Goal: Use online tool/utility: Utilize a website feature to perform a specific function

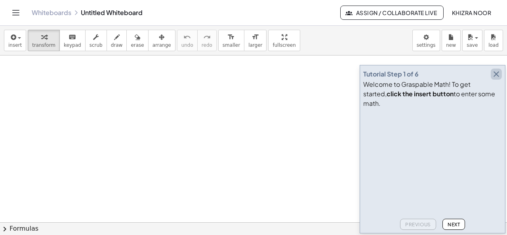
click at [497, 79] on icon "button" at bounding box center [497, 74] width 10 height 10
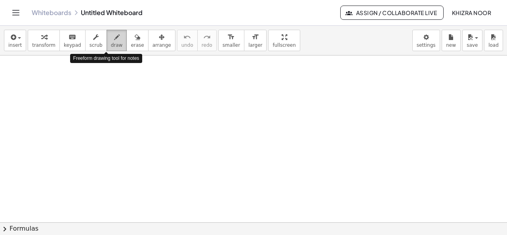
click at [111, 42] on span "draw" at bounding box center [117, 45] width 12 height 6
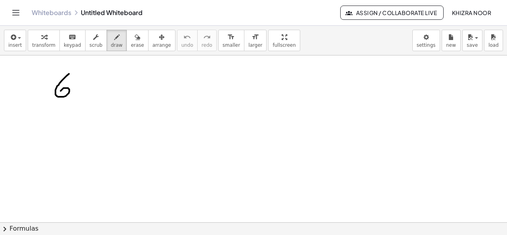
drag, startPoint x: 69, startPoint y: 73, endPoint x: 59, endPoint y: 92, distance: 21.3
drag, startPoint x: 78, startPoint y: 86, endPoint x: 93, endPoint y: 95, distance: 17.9
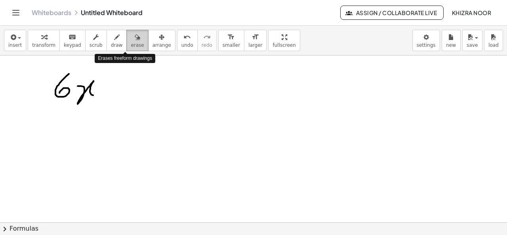
click at [131, 44] on span "erase" at bounding box center [137, 45] width 13 height 6
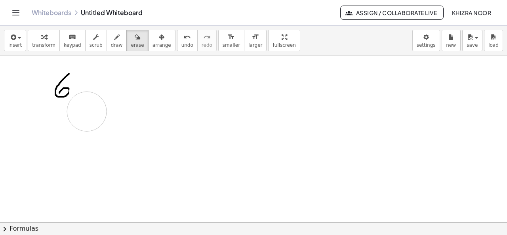
drag, startPoint x: 91, startPoint y: 74, endPoint x: 87, endPoint y: 112, distance: 38.3
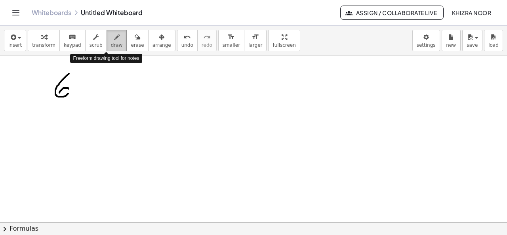
click at [111, 44] on span "draw" at bounding box center [117, 45] width 12 height 6
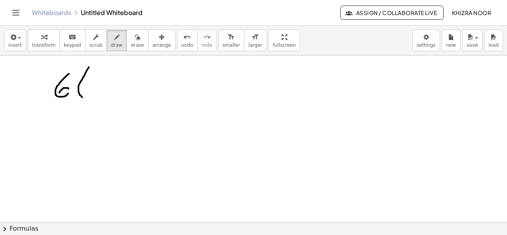
drag, startPoint x: 89, startPoint y: 67, endPoint x: 84, endPoint y: 99, distance: 32.5
drag, startPoint x: 93, startPoint y: 84, endPoint x: 107, endPoint y: 88, distance: 14.7
drag, startPoint x: 120, startPoint y: 76, endPoint x: 124, endPoint y: 94, distance: 18.7
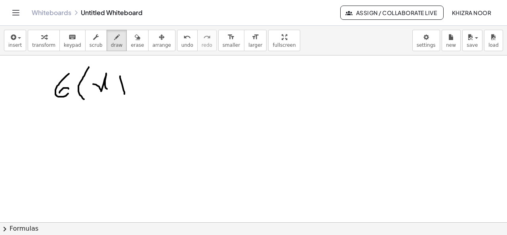
drag, startPoint x: 117, startPoint y: 86, endPoint x: 127, endPoint y: 84, distance: 10.8
drag, startPoint x: 140, startPoint y: 72, endPoint x: 141, endPoint y: 92, distance: 20.7
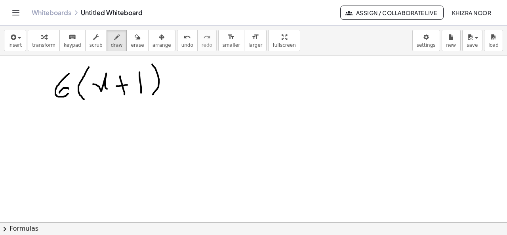
drag, startPoint x: 152, startPoint y: 64, endPoint x: 152, endPoint y: 94, distance: 30.5
drag, startPoint x: 173, startPoint y: 75, endPoint x: 176, endPoint y: 88, distance: 13.5
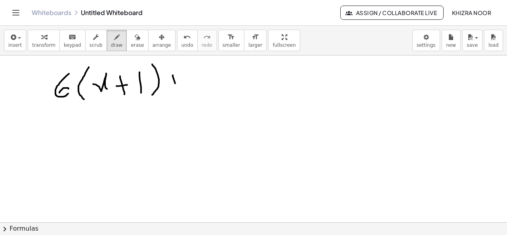
drag, startPoint x: 172, startPoint y: 80, endPoint x: 179, endPoint y: 80, distance: 7.1
drag, startPoint x: 192, startPoint y: 73, endPoint x: 205, endPoint y: 85, distance: 18.2
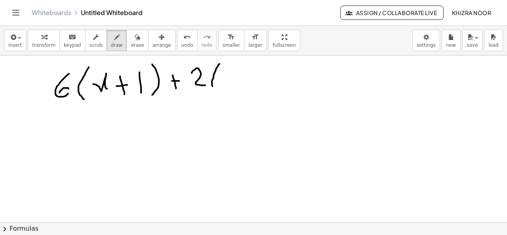
drag, startPoint x: 220, startPoint y: 63, endPoint x: 219, endPoint y: 94, distance: 30.9
drag, startPoint x: 228, startPoint y: 75, endPoint x: 232, endPoint y: 94, distance: 19.6
drag, startPoint x: 254, startPoint y: 78, endPoint x: 256, endPoint y: 94, distance: 15.5
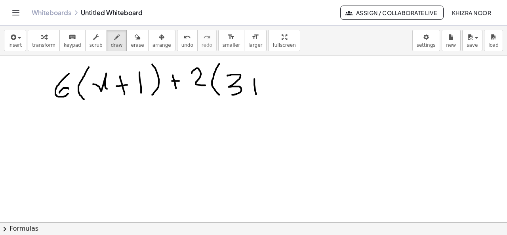
drag, startPoint x: 250, startPoint y: 86, endPoint x: 266, endPoint y: 85, distance: 16.7
drag, startPoint x: 272, startPoint y: 77, endPoint x: 289, endPoint y: 93, distance: 23.6
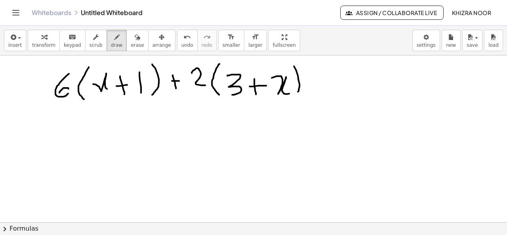
drag, startPoint x: 294, startPoint y: 66, endPoint x: 298, endPoint y: 92, distance: 26.5
drag, startPoint x: 310, startPoint y: 80, endPoint x: 317, endPoint y: 80, distance: 6.7
drag, startPoint x: 308, startPoint y: 87, endPoint x: 321, endPoint y: 86, distance: 13.1
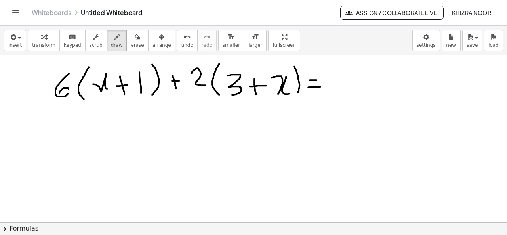
drag, startPoint x: 327, startPoint y: 71, endPoint x: 329, endPoint y: 85, distance: 13.6
drag, startPoint x: 333, startPoint y: 75, endPoint x: 351, endPoint y: 85, distance: 20.8
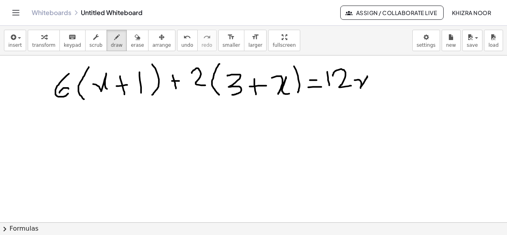
drag, startPoint x: 355, startPoint y: 80, endPoint x: 371, endPoint y: 87, distance: 17.8
drag, startPoint x: 384, startPoint y: 76, endPoint x: 387, endPoint y: 84, distance: 9.3
drag, startPoint x: 381, startPoint y: 80, endPoint x: 392, endPoint y: 79, distance: 11.1
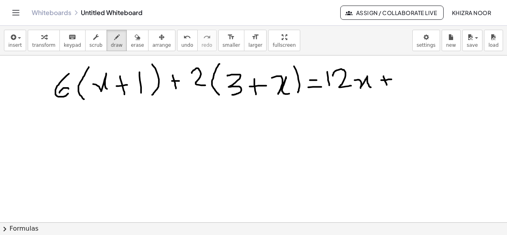
drag, startPoint x: 400, startPoint y: 69, endPoint x: 406, endPoint y: 87, distance: 18.4
drag, startPoint x: 416, startPoint y: 81, endPoint x: 427, endPoint y: 80, distance: 10.4
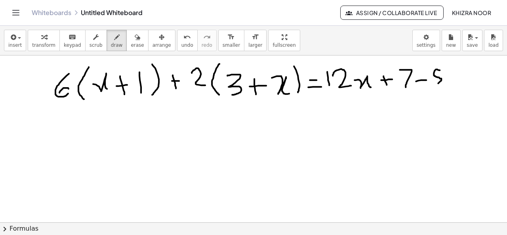
drag, startPoint x: 440, startPoint y: 70, endPoint x: 433, endPoint y: 84, distance: 15.6
drag, startPoint x: 444, startPoint y: 77, endPoint x: 456, endPoint y: 86, distance: 14.7
drag, startPoint x: 465, startPoint y: 74, endPoint x: 465, endPoint y: 80, distance: 6.7
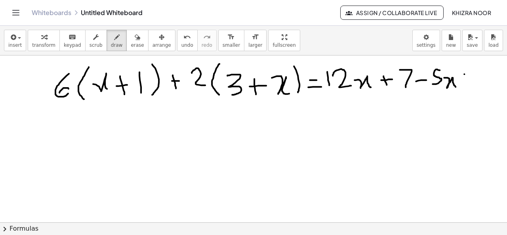
drag, startPoint x: 460, startPoint y: 76, endPoint x: 471, endPoint y: 76, distance: 11.1
drag, startPoint x: 481, startPoint y: 65, endPoint x: 483, endPoint y: 82, distance: 16.4
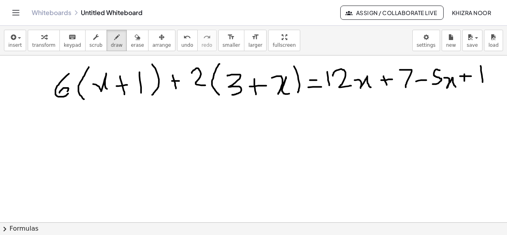
drag, startPoint x: 68, startPoint y: 89, endPoint x: 67, endPoint y: 93, distance: 4.6
drag, startPoint x: 440, startPoint y: 157, endPoint x: 437, endPoint y: 169, distance: 11.8
drag, startPoint x: 447, startPoint y: 164, endPoint x: 457, endPoint y: 171, distance: 12.1
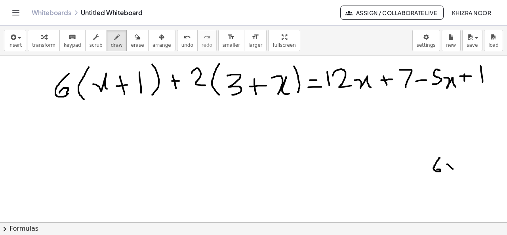
drag, startPoint x: 457, startPoint y: 161, endPoint x: 449, endPoint y: 170, distance: 12.1
drag, startPoint x: 463, startPoint y: 161, endPoint x: 474, endPoint y: 171, distance: 14.9
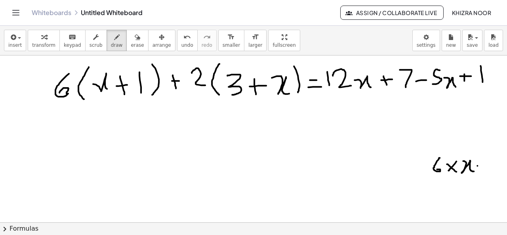
drag, startPoint x: 478, startPoint y: 165, endPoint x: 488, endPoint y: 166, distance: 10.7
drag, startPoint x: 480, startPoint y: 167, endPoint x: 489, endPoint y: 168, distance: 9.2
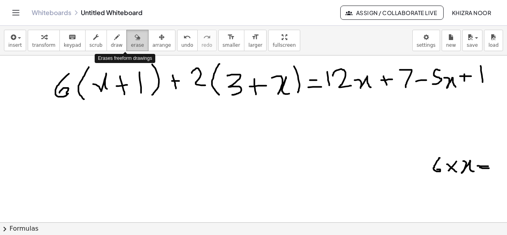
click at [131, 42] on span "erase" at bounding box center [137, 45] width 13 height 6
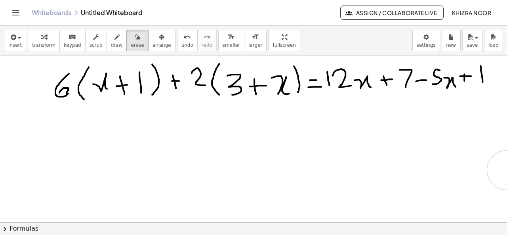
drag, startPoint x: 425, startPoint y: 168, endPoint x: 507, endPoint y: 170, distance: 81.7
click at [507, 170] on div "×" at bounding box center [253, 138] width 507 height 167
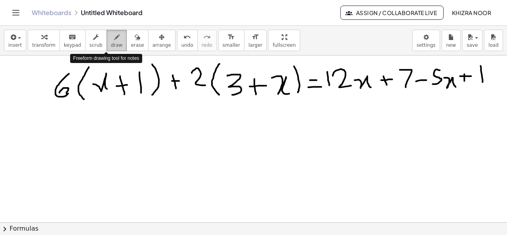
click at [114, 38] on icon "button" at bounding box center [117, 38] width 6 height 10
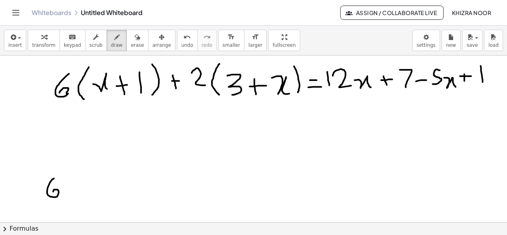
drag, startPoint x: 54, startPoint y: 178, endPoint x: 51, endPoint y: 193, distance: 15.4
drag, startPoint x: 69, startPoint y: 185, endPoint x: 89, endPoint y: 197, distance: 23.3
drag, startPoint x: 89, startPoint y: 179, endPoint x: 72, endPoint y: 195, distance: 23.6
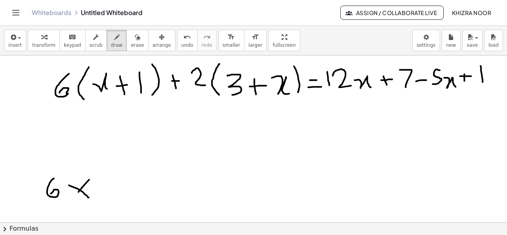
drag, startPoint x: 109, startPoint y: 180, endPoint x: 138, endPoint y: 186, distance: 29.2
drag, startPoint x: 138, startPoint y: 186, endPoint x: 149, endPoint y: 186, distance: 11.1
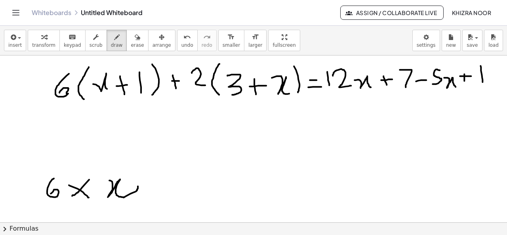
drag, startPoint x: 141, startPoint y: 192, endPoint x: 150, endPoint y: 190, distance: 9.4
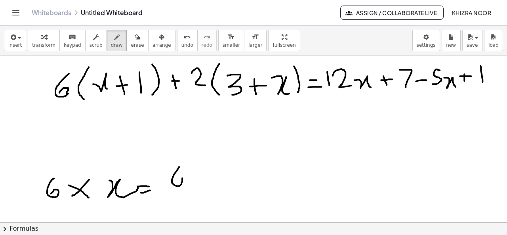
drag, startPoint x: 179, startPoint y: 166, endPoint x: 174, endPoint y: 179, distance: 13.7
drag, startPoint x: 185, startPoint y: 176, endPoint x: 199, endPoint y: 188, distance: 18.6
drag, startPoint x: 191, startPoint y: 181, endPoint x: 188, endPoint y: 186, distance: 5.9
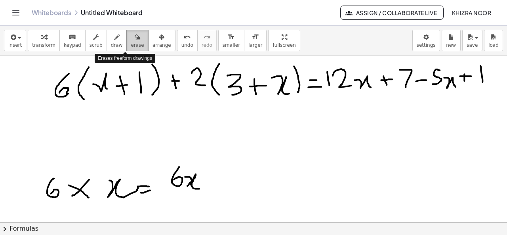
click at [135, 38] on icon "button" at bounding box center [138, 38] width 6 height 10
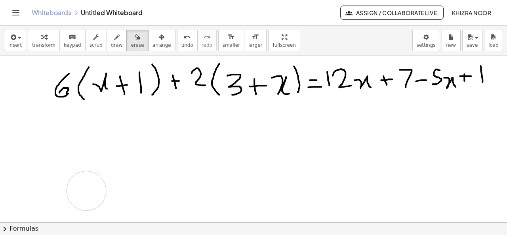
drag, startPoint x: 29, startPoint y: 181, endPoint x: 84, endPoint y: 190, distance: 55.9
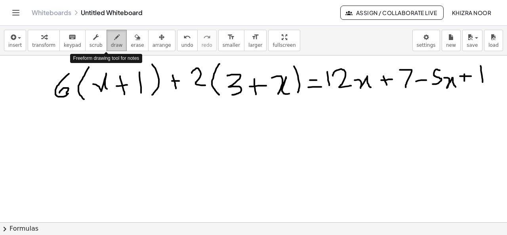
click at [114, 38] on icon "button" at bounding box center [117, 38] width 6 height 10
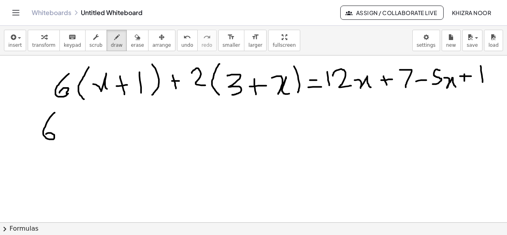
drag, startPoint x: 55, startPoint y: 112, endPoint x: 44, endPoint y: 134, distance: 24.1
drag, startPoint x: 56, startPoint y: 129, endPoint x: 71, endPoint y: 139, distance: 17.8
drag, startPoint x: 93, startPoint y: 121, endPoint x: 93, endPoint y: 139, distance: 18.2
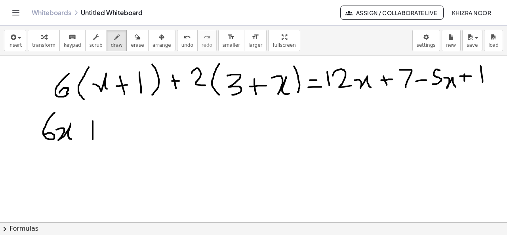
drag, startPoint x: 86, startPoint y: 131, endPoint x: 102, endPoint y: 131, distance: 15.5
drag, startPoint x: 44, startPoint y: 171, endPoint x: 37, endPoint y: 184, distance: 15.3
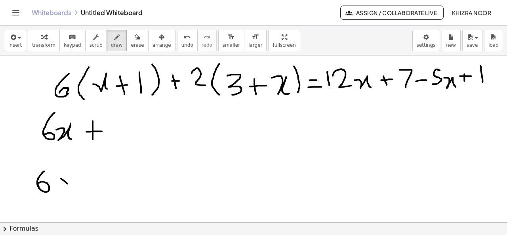
drag, startPoint x: 61, startPoint y: 178, endPoint x: 71, endPoint y: 188, distance: 14.6
drag, startPoint x: 70, startPoint y: 178, endPoint x: 60, endPoint y: 191, distance: 15.9
drag, startPoint x: 92, startPoint y: 172, endPoint x: 90, endPoint y: 191, distance: 19.1
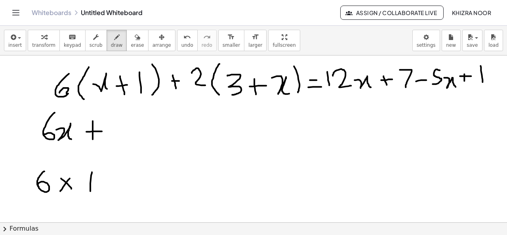
drag, startPoint x: 112, startPoint y: 182, endPoint x: 135, endPoint y: 178, distance: 23.0
drag, startPoint x: 117, startPoint y: 186, endPoint x: 134, endPoint y: 185, distance: 16.7
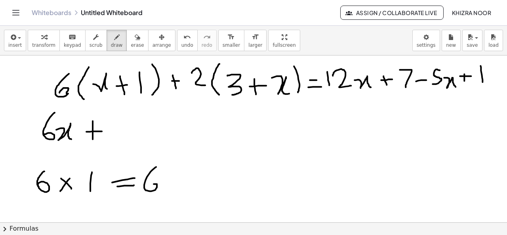
drag, startPoint x: 156, startPoint y: 166, endPoint x: 146, endPoint y: 190, distance: 25.6
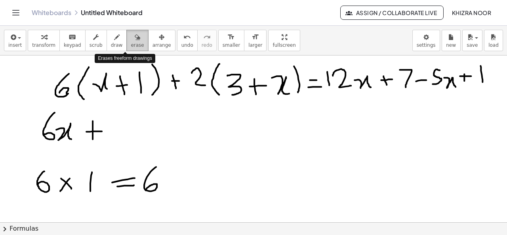
click at [131, 44] on span "erase" at bounding box center [137, 45] width 13 height 6
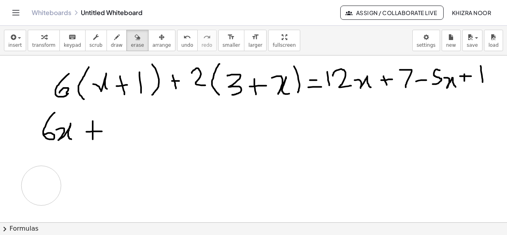
drag, startPoint x: 172, startPoint y: 182, endPoint x: 41, endPoint y: 185, distance: 131.6
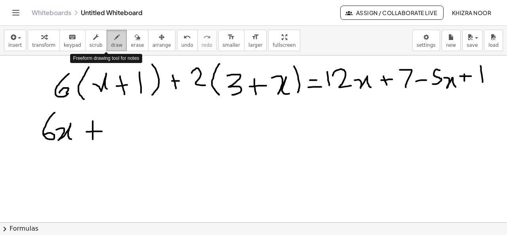
click at [114, 40] on icon "button" at bounding box center [117, 38] width 6 height 10
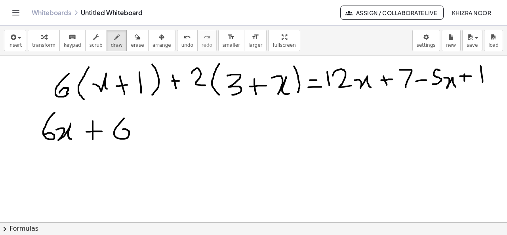
drag, startPoint x: 124, startPoint y: 118, endPoint x: 119, endPoint y: 134, distance: 16.8
drag, startPoint x: 147, startPoint y: 126, endPoint x: 147, endPoint y: 142, distance: 15.9
drag, startPoint x: 141, startPoint y: 133, endPoint x: 152, endPoint y: 133, distance: 11.5
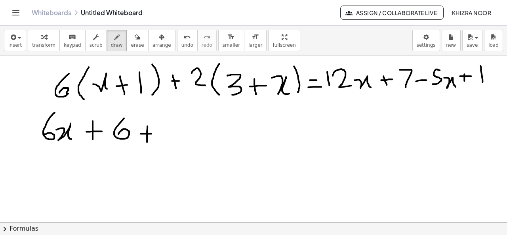
drag, startPoint x: 174, startPoint y: 118, endPoint x: 159, endPoint y: 138, distance: 24.9
drag, startPoint x: 190, startPoint y: 127, endPoint x: 189, endPoint y: 146, distance: 19.1
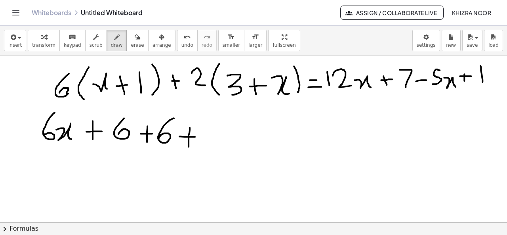
drag, startPoint x: 180, startPoint y: 136, endPoint x: 195, endPoint y: 136, distance: 15.5
drag, startPoint x: 204, startPoint y: 125, endPoint x: 223, endPoint y: 144, distance: 26.6
drag, startPoint x: 231, startPoint y: 134, endPoint x: 254, endPoint y: 145, distance: 25.9
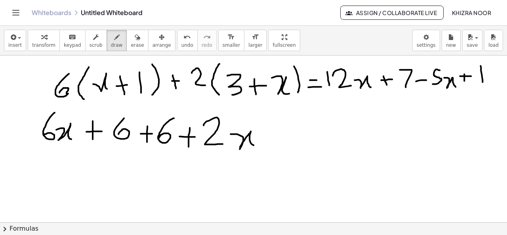
drag, startPoint x: 262, startPoint y: 141, endPoint x: 278, endPoint y: 140, distance: 15.9
drag, startPoint x: 264, startPoint y: 149, endPoint x: 281, endPoint y: 148, distance: 17.4
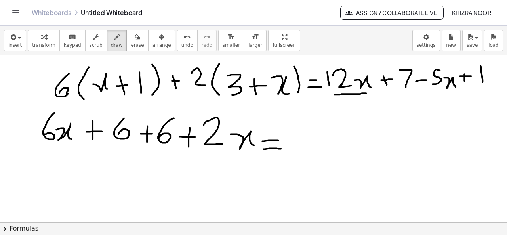
drag, startPoint x: 335, startPoint y: 94, endPoint x: 367, endPoint y: 93, distance: 32.5
drag, startPoint x: 427, startPoint y: 91, endPoint x: 463, endPoint y: 91, distance: 36.1
drag, startPoint x: 297, startPoint y: 130, endPoint x: 310, endPoint y: 149, distance: 23.5
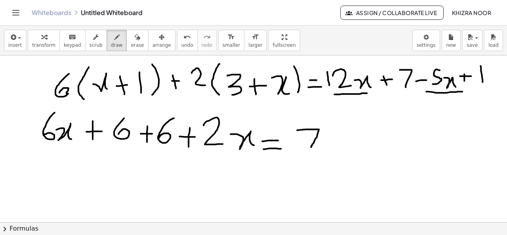
drag, startPoint x: 323, startPoint y: 141, endPoint x: 338, endPoint y: 153, distance: 19.7
drag, startPoint x: 364, startPoint y: 134, endPoint x: 361, endPoint y: 149, distance: 14.5
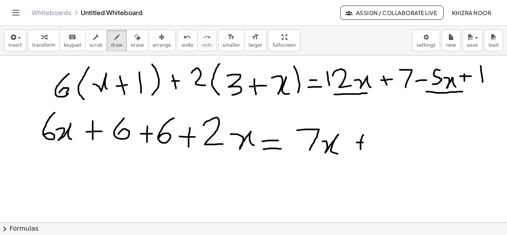
drag, startPoint x: 357, startPoint y: 142, endPoint x: 365, endPoint y: 142, distance: 7.9
drag, startPoint x: 64, startPoint y: 188, endPoint x: 61, endPoint y: 207, distance: 20.1
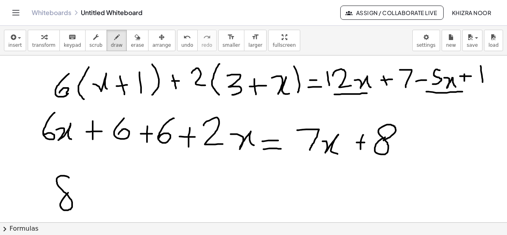
drag, startPoint x: 77, startPoint y: 195, endPoint x: 102, endPoint y: 214, distance: 32.2
drag, startPoint x: 115, startPoint y: 194, endPoint x: 115, endPoint y: 211, distance: 17.4
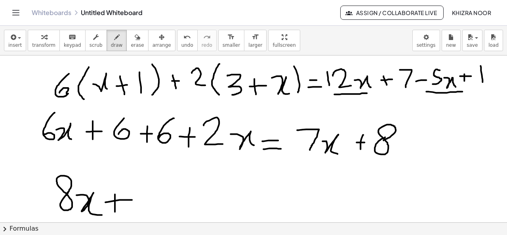
drag, startPoint x: 105, startPoint y: 202, endPoint x: 132, endPoint y: 199, distance: 27.1
drag, startPoint x: 150, startPoint y: 183, endPoint x: 150, endPoint y: 208, distance: 25.4
drag, startPoint x: 161, startPoint y: 186, endPoint x: 186, endPoint y: 207, distance: 31.8
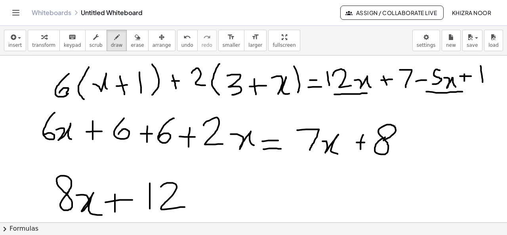
drag, startPoint x: 203, startPoint y: 196, endPoint x: 224, endPoint y: 196, distance: 21.0
drag, startPoint x: 201, startPoint y: 201, endPoint x: 223, endPoint y: 203, distance: 21.5
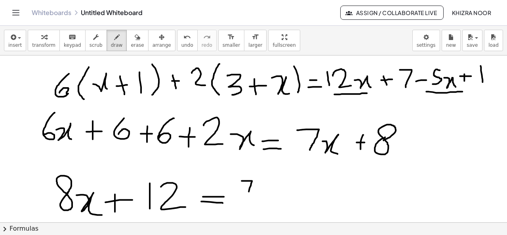
drag, startPoint x: 242, startPoint y: 180, endPoint x: 244, endPoint y: 201, distance: 21.1
drag, startPoint x: 258, startPoint y: 194, endPoint x: 270, endPoint y: 206, distance: 17.1
drag, startPoint x: 308, startPoint y: 192, endPoint x: 310, endPoint y: 204, distance: 12.1
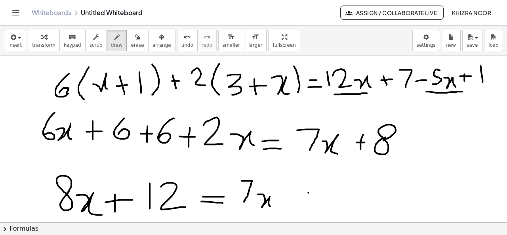
drag, startPoint x: 303, startPoint y: 198, endPoint x: 322, endPoint y: 197, distance: 19.0
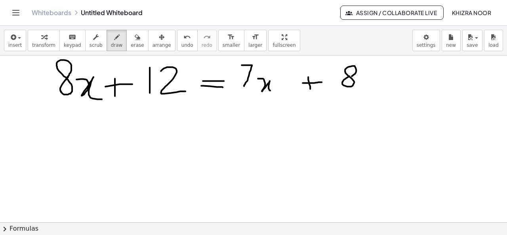
scroll to position [126, 0]
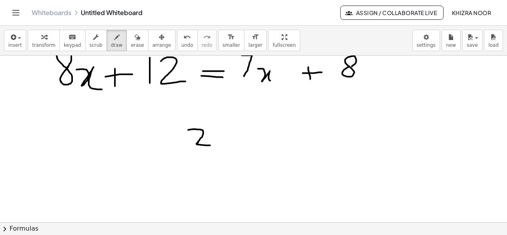
drag, startPoint x: 188, startPoint y: 129, endPoint x: 212, endPoint y: 145, distance: 28.0
click at [212, 145] on div at bounding box center [253, 122] width 507 height 385
drag, startPoint x: 229, startPoint y: 118, endPoint x: 228, endPoint y: 149, distance: 31.3
click at [228, 149] on div at bounding box center [253, 122] width 507 height 385
click at [237, 130] on div at bounding box center [253, 122] width 507 height 385
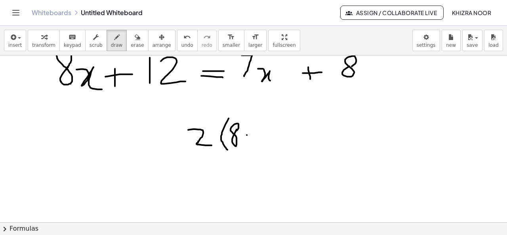
click at [247, 134] on div at bounding box center [253, 122] width 507 height 385
drag, startPoint x: 266, startPoint y: 122, endPoint x: 258, endPoint y: 141, distance: 21.0
click at [258, 141] on div at bounding box center [253, 122] width 507 height 385
drag, startPoint x: 282, startPoint y: 136, endPoint x: 297, endPoint y: 135, distance: 15.1
click at [297, 135] on div at bounding box center [253, 122] width 507 height 385
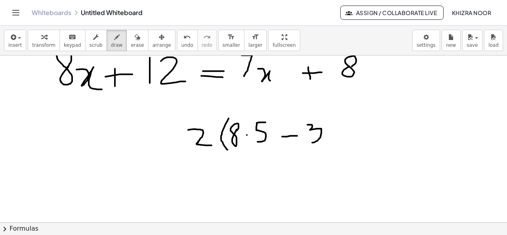
drag, startPoint x: 308, startPoint y: 124, endPoint x: 311, endPoint y: 142, distance: 18.1
click at [311, 142] on div at bounding box center [253, 122] width 507 height 385
drag, startPoint x: 328, startPoint y: 131, endPoint x: 344, endPoint y: 149, distance: 23.8
click at [344, 149] on div at bounding box center [253, 122] width 507 height 385
drag, startPoint x: 353, startPoint y: 110, endPoint x: 362, endPoint y: 156, distance: 47.3
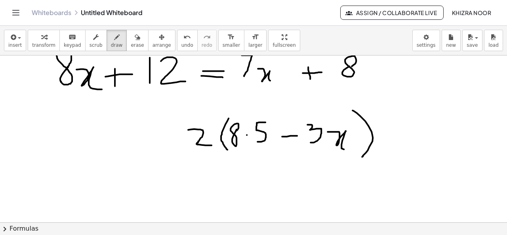
click at [362, 156] on div at bounding box center [253, 122] width 507 height 385
click at [200, 173] on div at bounding box center [253, 122] width 507 height 385
drag, startPoint x: 200, startPoint y: 173, endPoint x: 200, endPoint y: 188, distance: 15.5
click at [200, 188] on div at bounding box center [253, 122] width 507 height 385
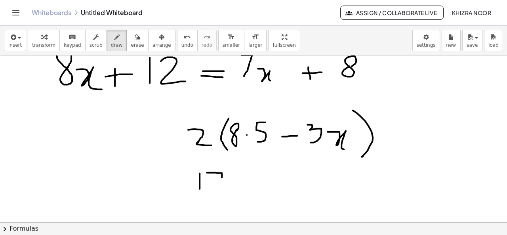
drag, startPoint x: 207, startPoint y: 172, endPoint x: 219, endPoint y: 192, distance: 23.3
click at [219, 192] on div at bounding box center [253, 122] width 507 height 385
click at [66, 129] on div at bounding box center [253, 122] width 507 height 385
click at [77, 129] on div at bounding box center [253, 122] width 507 height 385
drag, startPoint x: 105, startPoint y: 115, endPoint x: 91, endPoint y: 135, distance: 24.8
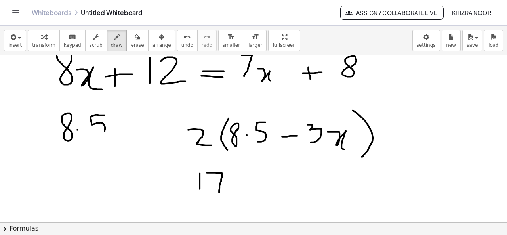
click at [91, 135] on div at bounding box center [253, 122] width 507 height 385
drag, startPoint x: 93, startPoint y: 152, endPoint x: 118, endPoint y: 167, distance: 29.0
click at [118, 167] on div at bounding box center [253, 122] width 507 height 385
drag, startPoint x: 57, startPoint y: 163, endPoint x: 75, endPoint y: 171, distance: 20.0
click at [75, 171] on div at bounding box center [253, 122] width 507 height 385
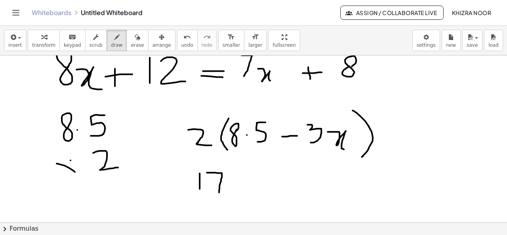
drag, startPoint x: 71, startPoint y: 160, endPoint x: 59, endPoint y: 184, distance: 26.2
click at [59, 184] on div at bounding box center [253, 122] width 507 height 385
drag, startPoint x: 49, startPoint y: 184, endPoint x: 127, endPoint y: 176, distance: 78.4
click at [127, 176] on div at bounding box center [253, 122] width 507 height 385
click at [110, 183] on div at bounding box center [253, 122] width 507 height 385
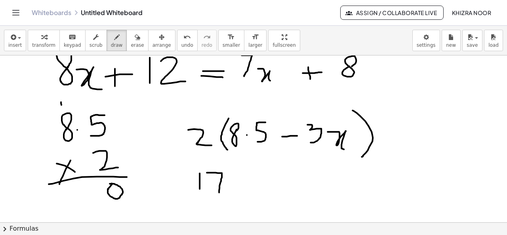
drag, startPoint x: 61, startPoint y: 101, endPoint x: 63, endPoint y: 108, distance: 6.9
click at [63, 108] on div at bounding box center [253, 122] width 507 height 385
drag, startPoint x: 63, startPoint y: 96, endPoint x: 58, endPoint y: 96, distance: 4.4
click at [58, 96] on div at bounding box center [253, 122] width 507 height 385
drag, startPoint x: 67, startPoint y: 185, endPoint x: 70, endPoint y: 206, distance: 21.1
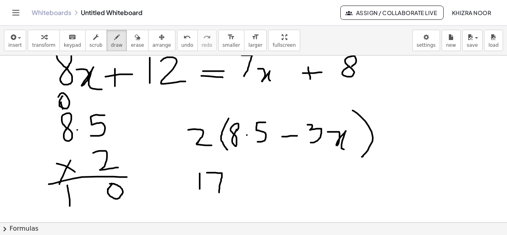
click at [70, 206] on div at bounding box center [253, 122] width 507 height 385
drag, startPoint x: 78, startPoint y: 184, endPoint x: 90, endPoint y: 207, distance: 26.4
click at [90, 207] on div at bounding box center [253, 122] width 507 height 385
click at [98, 193] on div at bounding box center [253, 122] width 507 height 385
drag, startPoint x: 234, startPoint y: 180, endPoint x: 250, endPoint y: 178, distance: 16.0
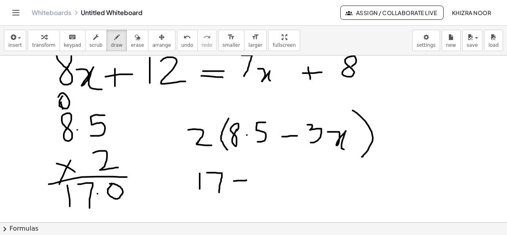
click at [250, 178] on div at bounding box center [253, 122] width 507 height 385
click at [131, 44] on span "erase" at bounding box center [137, 45] width 13 height 6
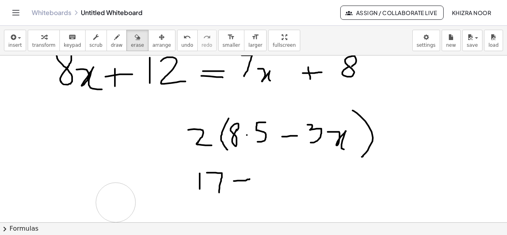
drag, startPoint x: 111, startPoint y: 119, endPoint x: 115, endPoint y: 202, distance: 83.3
click at [115, 202] on div at bounding box center [253, 122] width 507 height 385
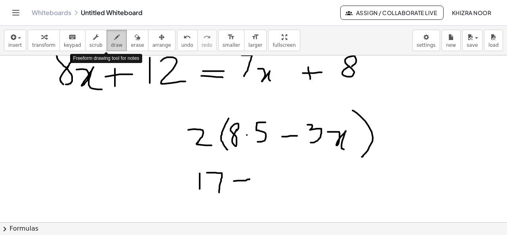
click at [111, 42] on span "draw" at bounding box center [117, 45] width 12 height 6
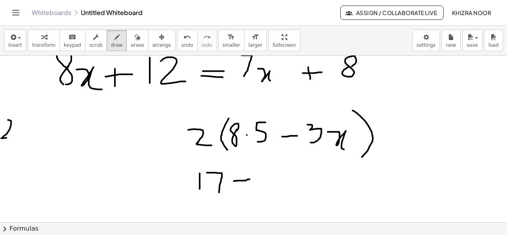
drag, startPoint x: 8, startPoint y: 119, endPoint x: 16, endPoint y: 135, distance: 17.7
click at [16, 135] on div at bounding box center [253, 122] width 507 height 385
drag, startPoint x: 24, startPoint y: 122, endPoint x: 29, endPoint y: 129, distance: 7.9
click at [29, 129] on div at bounding box center [253, 122] width 507 height 385
drag, startPoint x: 30, startPoint y: 121, endPoint x: 27, endPoint y: 127, distance: 6.4
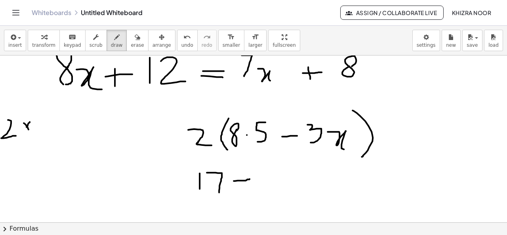
click at [27, 127] on div at bounding box center [253, 122] width 507 height 385
drag, startPoint x: 27, startPoint y: 127, endPoint x: 25, endPoint y: 131, distance: 4.6
click at [25, 131] on div at bounding box center [253, 122] width 507 height 385
drag, startPoint x: 45, startPoint y: 119, endPoint x: 48, endPoint y: 138, distance: 19.6
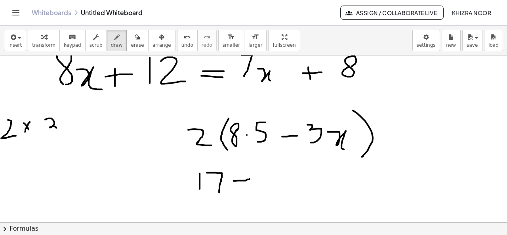
click at [48, 138] on div at bounding box center [253, 122] width 507 height 385
drag, startPoint x: 63, startPoint y: 128, endPoint x: 73, endPoint y: 134, distance: 11.5
click at [73, 134] on div at bounding box center [253, 122] width 507 height 385
drag, startPoint x: 82, startPoint y: 127, endPoint x: 92, endPoint y: 127, distance: 9.9
click at [92, 127] on div at bounding box center [253, 122] width 507 height 385
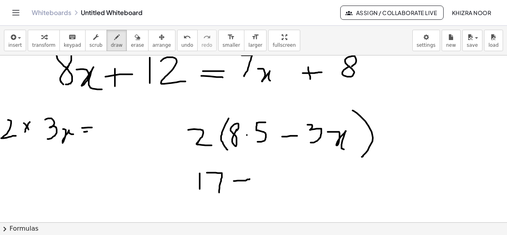
drag, startPoint x: 84, startPoint y: 131, endPoint x: 93, endPoint y: 131, distance: 8.7
click at [93, 131] on div at bounding box center [253, 122] width 507 height 385
drag, startPoint x: 71, startPoint y: 124, endPoint x: 71, endPoint y: 135, distance: 11.1
click at [71, 135] on div at bounding box center [253, 122] width 507 height 385
drag, startPoint x: 112, startPoint y: 111, endPoint x: 102, endPoint y: 136, distance: 27.2
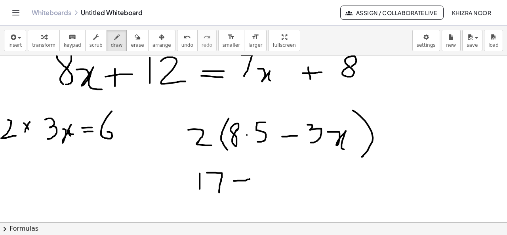
click at [102, 136] on div at bounding box center [253, 122] width 507 height 385
drag, startPoint x: 120, startPoint y: 125, endPoint x: 140, endPoint y: 130, distance: 20.3
click at [140, 130] on div at bounding box center [253, 122] width 507 height 385
drag, startPoint x: 273, startPoint y: 166, endPoint x: 258, endPoint y: 190, distance: 27.4
click at [258, 190] on div at bounding box center [253, 122] width 507 height 385
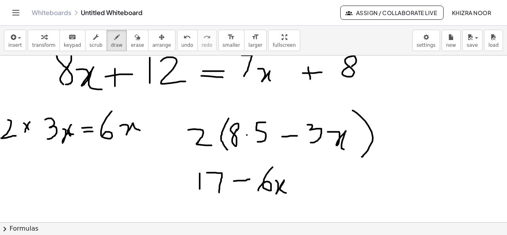
drag, startPoint x: 276, startPoint y: 180, endPoint x: 288, endPoint y: 193, distance: 17.7
click at [288, 193] on div at bounding box center [253, 122] width 507 height 385
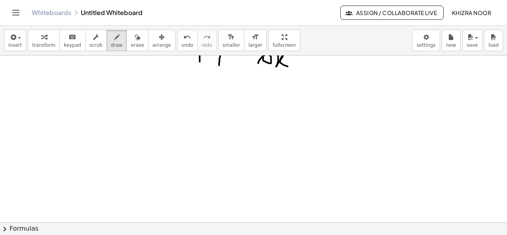
scroll to position [256, 0]
drag, startPoint x: 114, startPoint y: 124, endPoint x: 114, endPoint y: 142, distance: 18.2
click at [114, 142] on div at bounding box center [253, 50] width 507 height 503
drag, startPoint x: 104, startPoint y: 123, endPoint x: 116, endPoint y: 125, distance: 11.6
click at [116, 125] on div at bounding box center [253, 50] width 507 height 503
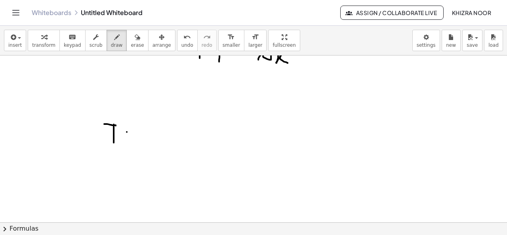
click at [127, 131] on div at bounding box center [253, 50] width 507 height 503
click at [141, 130] on div at bounding box center [253, 50] width 507 height 503
drag, startPoint x: 86, startPoint y: 149, endPoint x: 85, endPoint y: 173, distance: 23.8
click at [85, 173] on div at bounding box center [253, 50] width 507 height 503
click at [112, 159] on div at bounding box center [253, 50] width 507 height 503
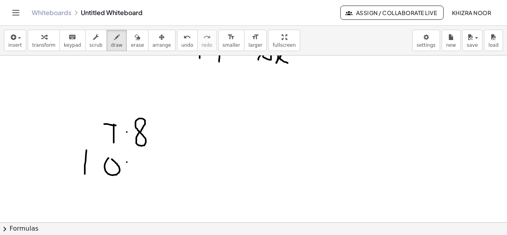
click at [127, 161] on div at bounding box center [253, 50] width 507 height 503
drag, startPoint x: 144, startPoint y: 162, endPoint x: 148, endPoint y: 158, distance: 6.5
click at [148, 158] on div at bounding box center [253, 50] width 507 height 503
drag, startPoint x: 48, startPoint y: 184, endPoint x: 167, endPoint y: 195, distance: 119.4
click at [167, 195] on div at bounding box center [253, 50] width 507 height 503
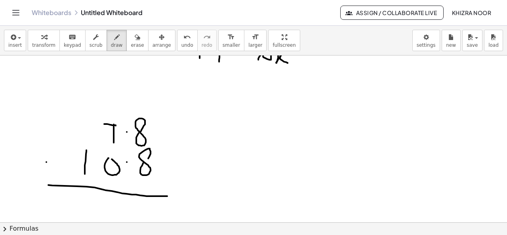
click at [46, 161] on div at bounding box center [253, 50] width 507 height 503
drag, startPoint x: 46, startPoint y: 161, endPoint x: 59, endPoint y: 161, distance: 12.3
click at [59, 161] on div at bounding box center [253, 50] width 507 height 503
drag, startPoint x: 52, startPoint y: 153, endPoint x: 50, endPoint y: 171, distance: 17.6
click at [50, 171] on div at bounding box center [253, 50] width 507 height 503
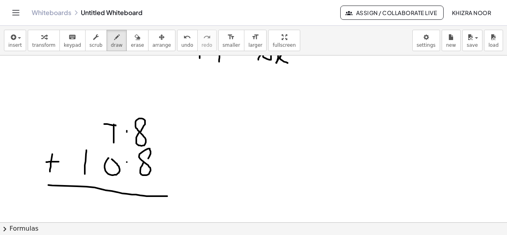
click at [127, 130] on div at bounding box center [253, 50] width 507 height 503
click at [127, 162] on div at bounding box center [253, 50] width 507 height 503
drag, startPoint x: 279, startPoint y: 108, endPoint x: 295, endPoint y: 133, distance: 29.0
click at [295, 133] on div at bounding box center [253, 50] width 507 height 503
click at [323, 119] on div at bounding box center [253, 50] width 507 height 503
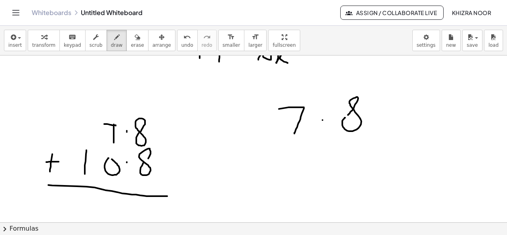
click at [346, 117] on div at bounding box center [253, 50] width 507 height 503
drag, startPoint x: 293, startPoint y: 148, endPoint x: 291, endPoint y: 172, distance: 23.9
click at [291, 172] on div at bounding box center [253, 50] width 507 height 503
click at [327, 149] on div at bounding box center [253, 50] width 507 height 503
click at [352, 158] on div at bounding box center [253, 50] width 507 height 503
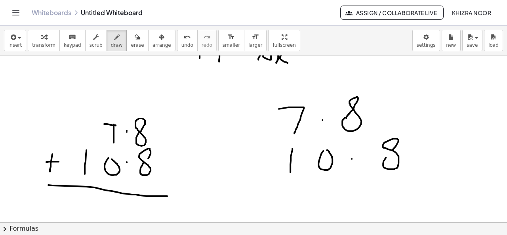
click at [385, 158] on div at bounding box center [253, 50] width 507 height 503
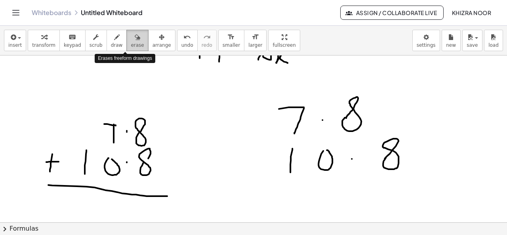
click at [135, 36] on icon "button" at bounding box center [138, 38] width 6 height 10
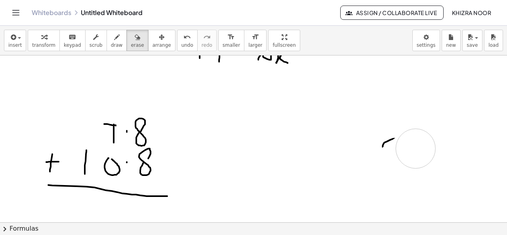
drag, startPoint x: 280, startPoint y: 120, endPoint x: 377, endPoint y: 145, distance: 99.8
click at [377, 145] on div at bounding box center [253, 50] width 507 height 503
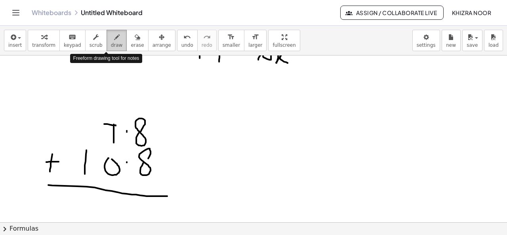
click at [114, 34] on icon "button" at bounding box center [117, 38] width 6 height 10
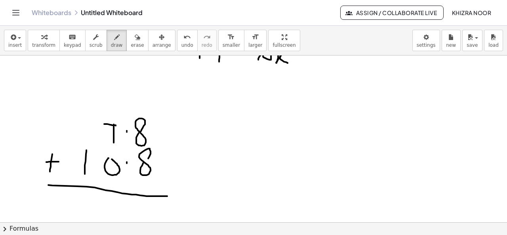
click at [127, 163] on div at bounding box center [253, 50] width 507 height 503
drag, startPoint x: 150, startPoint y: 153, endPoint x: 144, endPoint y: 163, distance: 11.4
click at [144, 163] on div at bounding box center [253, 50] width 507 height 503
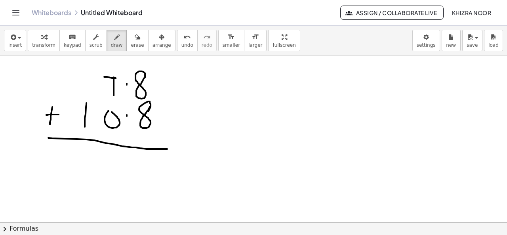
scroll to position [302, 0]
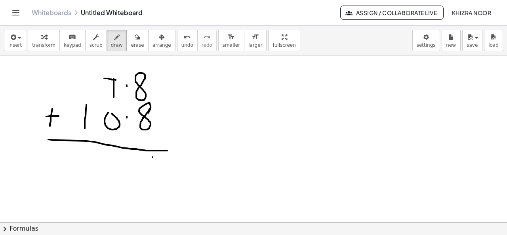
click at [153, 157] on div at bounding box center [253, 4] width 507 height 503
drag, startPoint x: 153, startPoint y: 157, endPoint x: 143, endPoint y: 176, distance: 21.3
click at [143, 176] on div at bounding box center [253, 4] width 507 height 503
drag, startPoint x: 110, startPoint y: 63, endPoint x: 111, endPoint y: 69, distance: 6.9
click at [111, 69] on div at bounding box center [253, 4] width 507 height 503
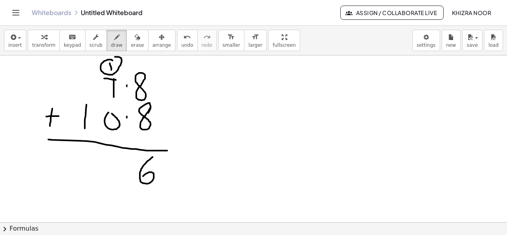
drag, startPoint x: 113, startPoint y: 60, endPoint x: 109, endPoint y: 58, distance: 4.4
click at [109, 58] on div at bounding box center [253, 4] width 507 height 503
click at [113, 164] on div at bounding box center [253, 4] width 507 height 503
click at [129, 171] on div at bounding box center [253, 4] width 507 height 503
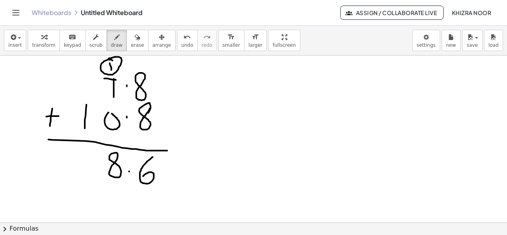
click at [129, 171] on div at bounding box center [253, 4] width 507 height 503
drag, startPoint x: 87, startPoint y: 154, endPoint x: 84, endPoint y: 183, distance: 28.7
click at [84, 183] on div at bounding box center [253, 4] width 507 height 503
click at [265, 75] on div at bounding box center [253, 4] width 507 height 503
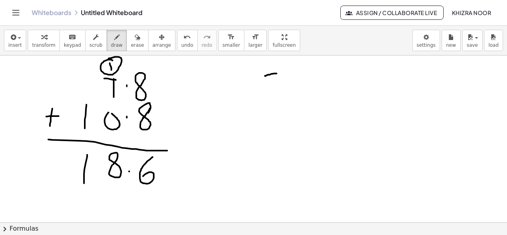
drag, startPoint x: 265, startPoint y: 75, endPoint x: 277, endPoint y: 88, distance: 17.4
click at [277, 88] on div at bounding box center [253, 4] width 507 height 503
click at [288, 80] on div at bounding box center [253, 4] width 507 height 503
click at [314, 80] on div at bounding box center [253, 4] width 507 height 503
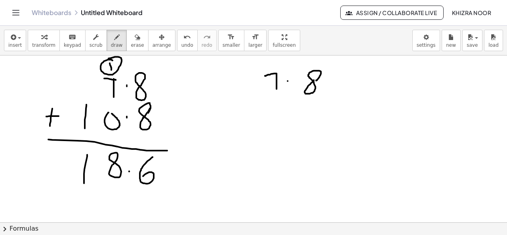
click at [316, 80] on div at bounding box center [253, 4] width 507 height 503
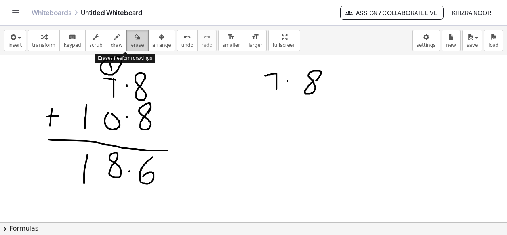
click at [135, 40] on icon "button" at bounding box center [138, 38] width 6 height 10
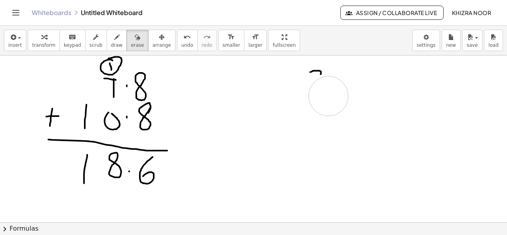
drag, startPoint x: 259, startPoint y: 91, endPoint x: 329, endPoint y: 96, distance: 70.3
click at [329, 96] on div at bounding box center [253, 4] width 507 height 503
drag, startPoint x: 335, startPoint y: 83, endPoint x: 308, endPoint y: 87, distance: 27.2
click at [308, 87] on div at bounding box center [253, 4] width 507 height 503
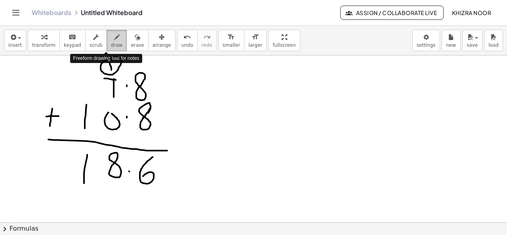
click at [111, 42] on span "draw" at bounding box center [117, 45] width 12 height 6
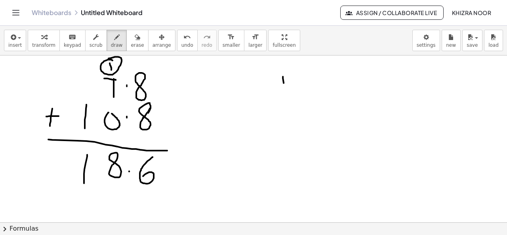
drag, startPoint x: 283, startPoint y: 76, endPoint x: 286, endPoint y: 92, distance: 16.5
click at [286, 92] on div at bounding box center [253, 4] width 507 height 503
click at [299, 80] on div at bounding box center [253, 4] width 507 height 503
click at [330, 76] on div at bounding box center [253, 4] width 507 height 503
drag, startPoint x: 354, startPoint y: 74, endPoint x: 353, endPoint y: 79, distance: 5.6
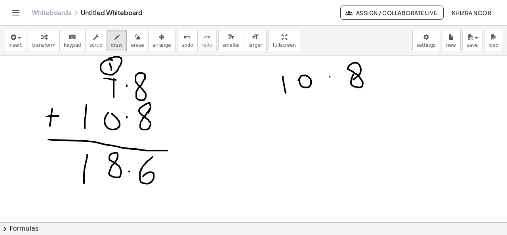
click at [353, 79] on div at bounding box center [253, 4] width 507 height 503
drag, startPoint x: 304, startPoint y: 105, endPoint x: 311, endPoint y: 130, distance: 26.3
click at [311, 130] on div at bounding box center [253, 4] width 507 height 503
click at [334, 110] on div at bounding box center [253, 4] width 507 height 503
click at [365, 106] on div at bounding box center [253, 4] width 507 height 503
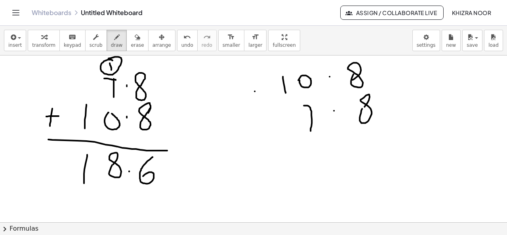
drag, startPoint x: 255, startPoint y: 91, endPoint x: 269, endPoint y: 88, distance: 14.1
click at [269, 88] on div at bounding box center [253, 4] width 507 height 503
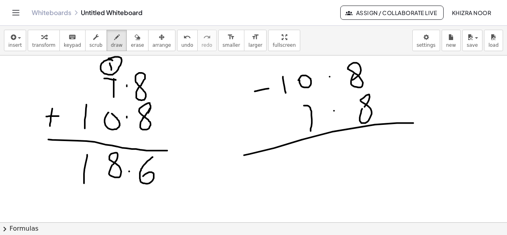
drag, startPoint x: 244, startPoint y: 155, endPoint x: 446, endPoint y: 121, distance: 204.2
click at [446, 121] on div at bounding box center [253, 4] width 507 height 503
drag, startPoint x: 379, startPoint y: 138, endPoint x: 384, endPoint y: 140, distance: 5.2
click at [384, 140] on div at bounding box center [253, 4] width 507 height 503
click at [350, 155] on div at bounding box center [253, 4] width 507 height 503
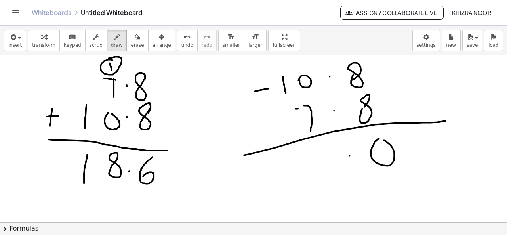
drag, startPoint x: 296, startPoint y: 108, endPoint x: 310, endPoint y: 103, distance: 14.9
click at [310, 103] on div at bounding box center [253, 4] width 507 height 503
click at [316, 147] on div at bounding box center [253, 4] width 507 height 503
drag, startPoint x: 316, startPoint y: 147, endPoint x: 321, endPoint y: 170, distance: 23.4
click at [321, 170] on div at bounding box center [253, 4] width 507 height 503
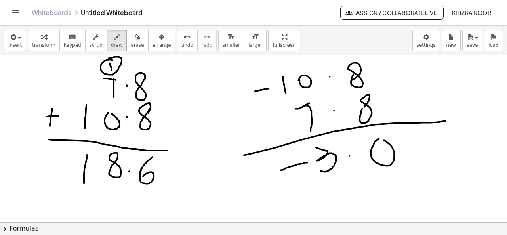
drag, startPoint x: 281, startPoint y: 170, endPoint x: 308, endPoint y: 162, distance: 28.0
click at [308, 162] on div at bounding box center [253, 4] width 507 height 503
